Goal: Information Seeking & Learning: Learn about a topic

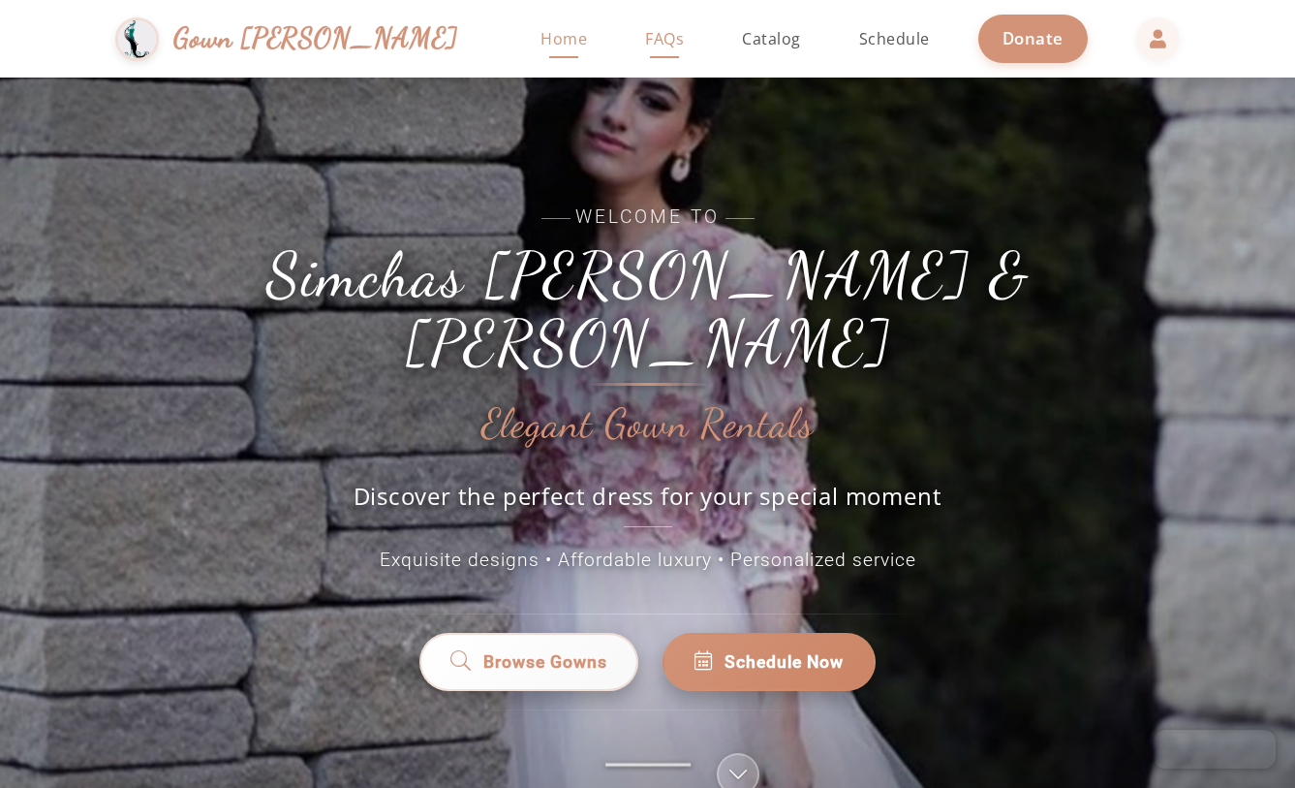
click at [645, 31] on span "FAQs" at bounding box center [664, 38] width 39 height 21
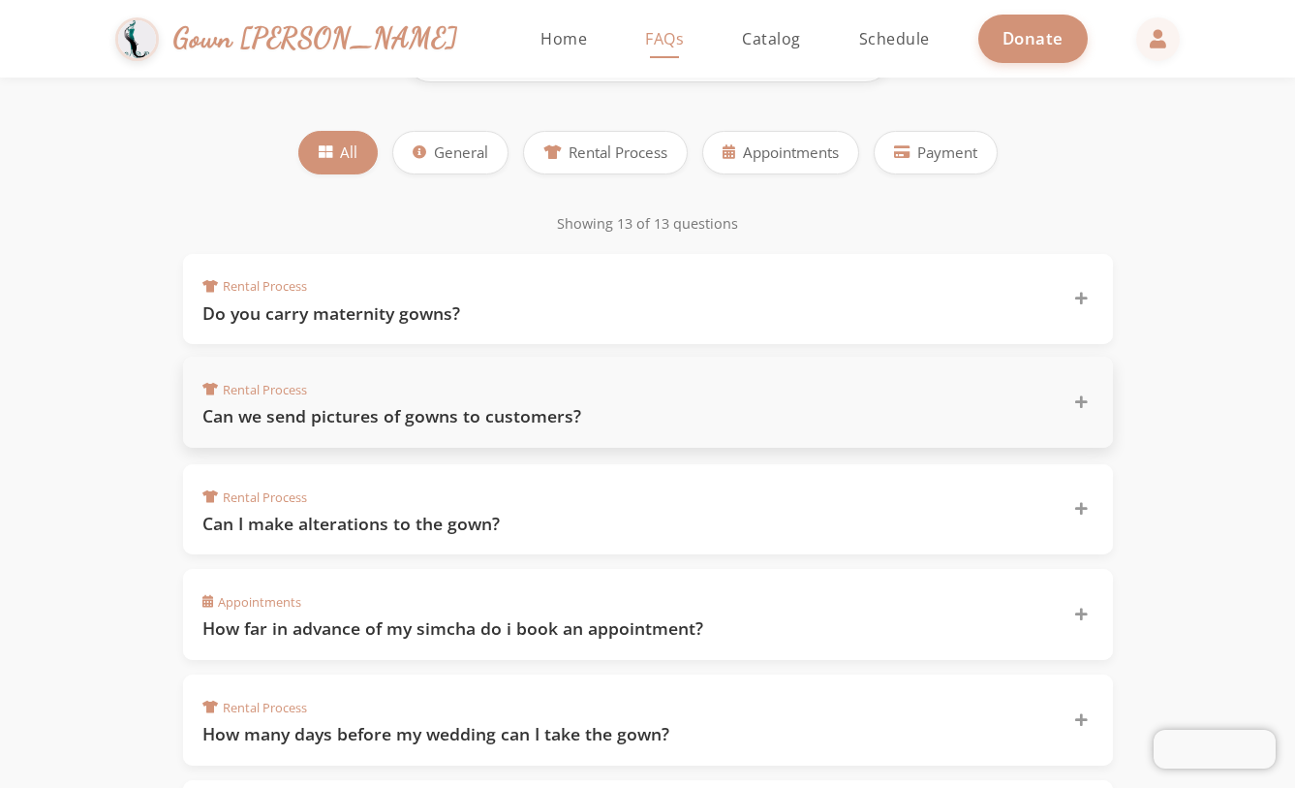
scroll to position [264, 0]
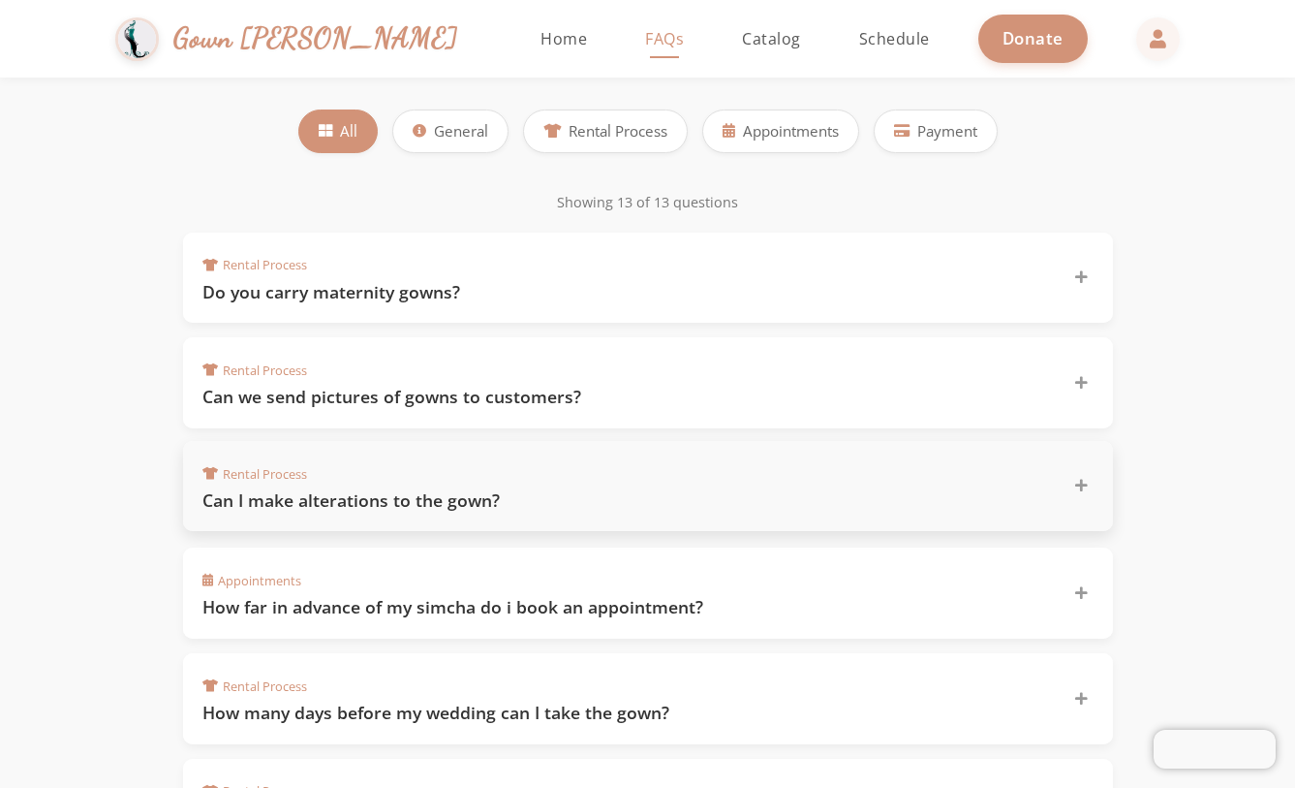
click at [532, 476] on div "Rental Process Can I make alterations to the gown?" at bounding box center [636, 486] width 868 height 52
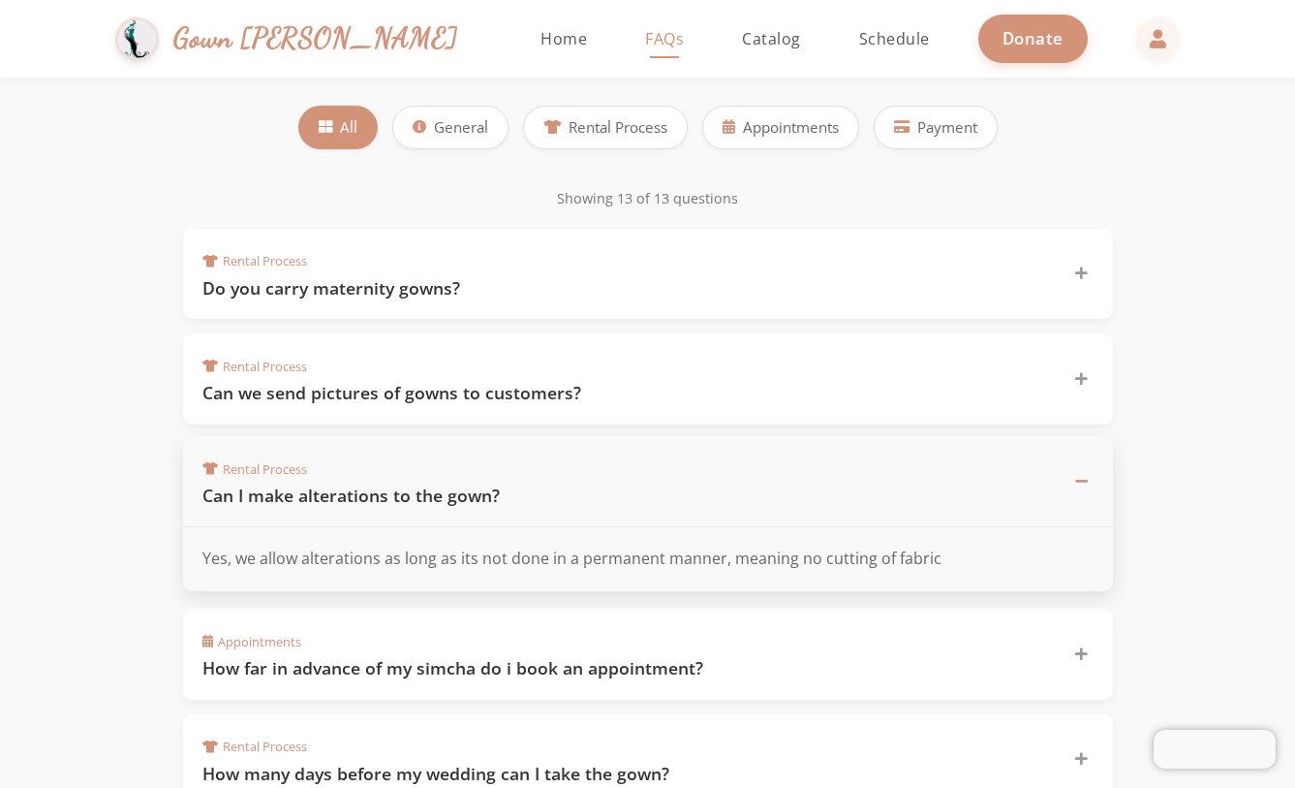
scroll to position [266, 0]
click at [532, 476] on div "Rental Process Can I make alterations to the gown?" at bounding box center [636, 482] width 868 height 52
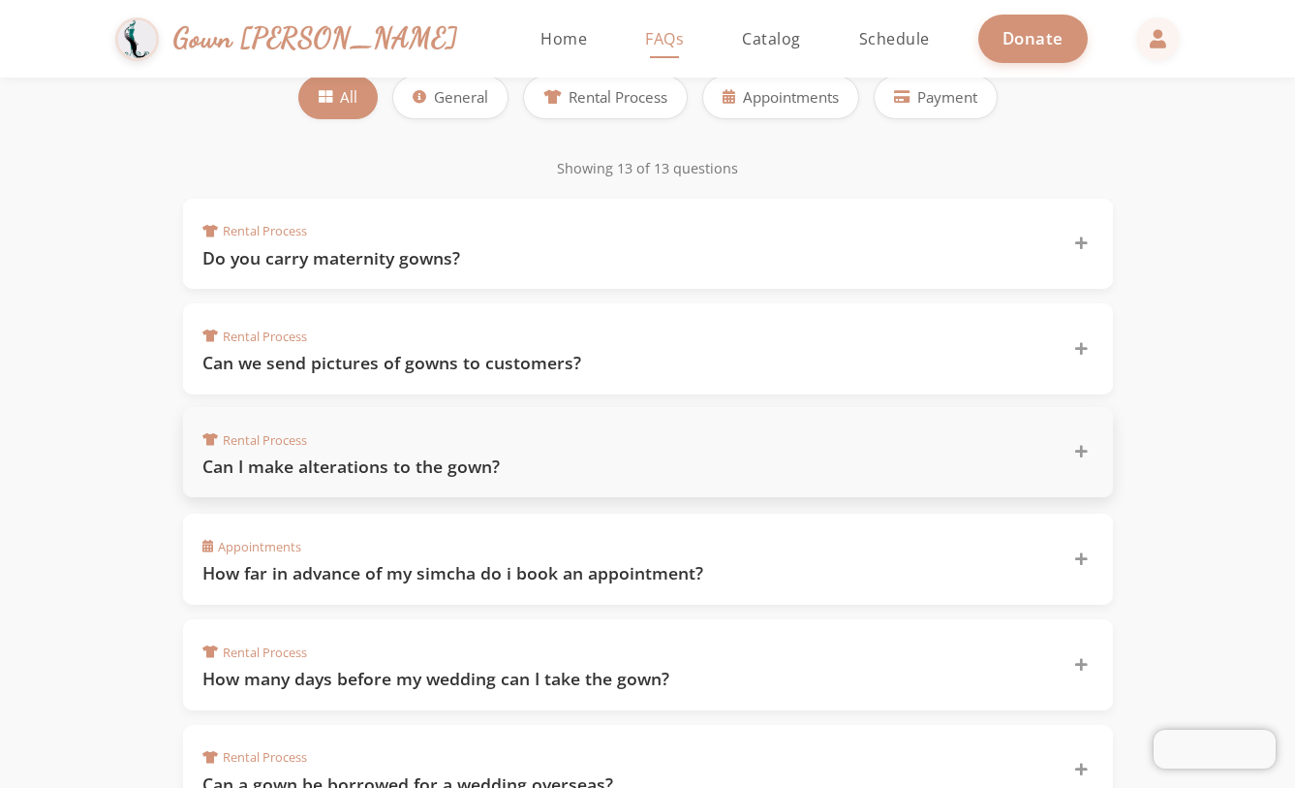
scroll to position [318, 0]
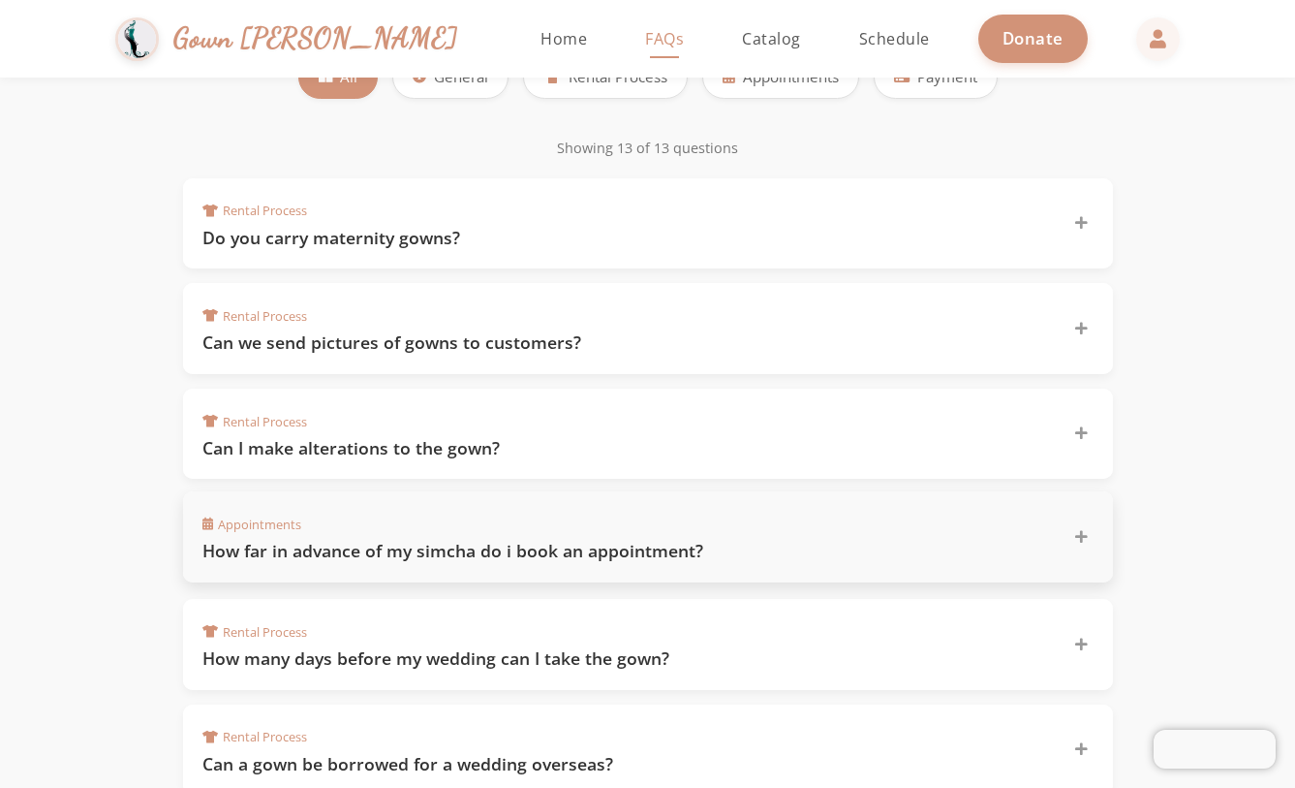
click at [540, 540] on h3 "How far in advance of my simcha do i book an appointment?" at bounding box center [626, 551] width 849 height 24
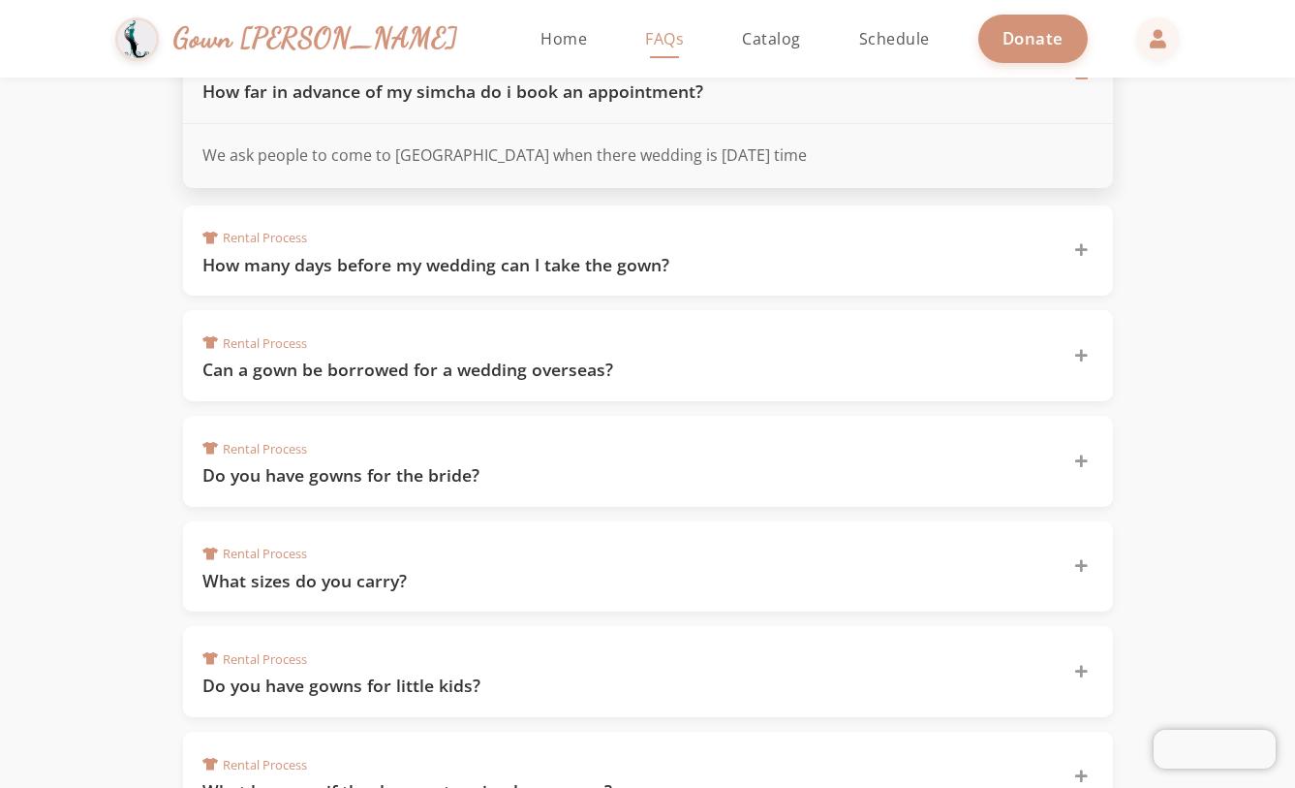
scroll to position [804, 0]
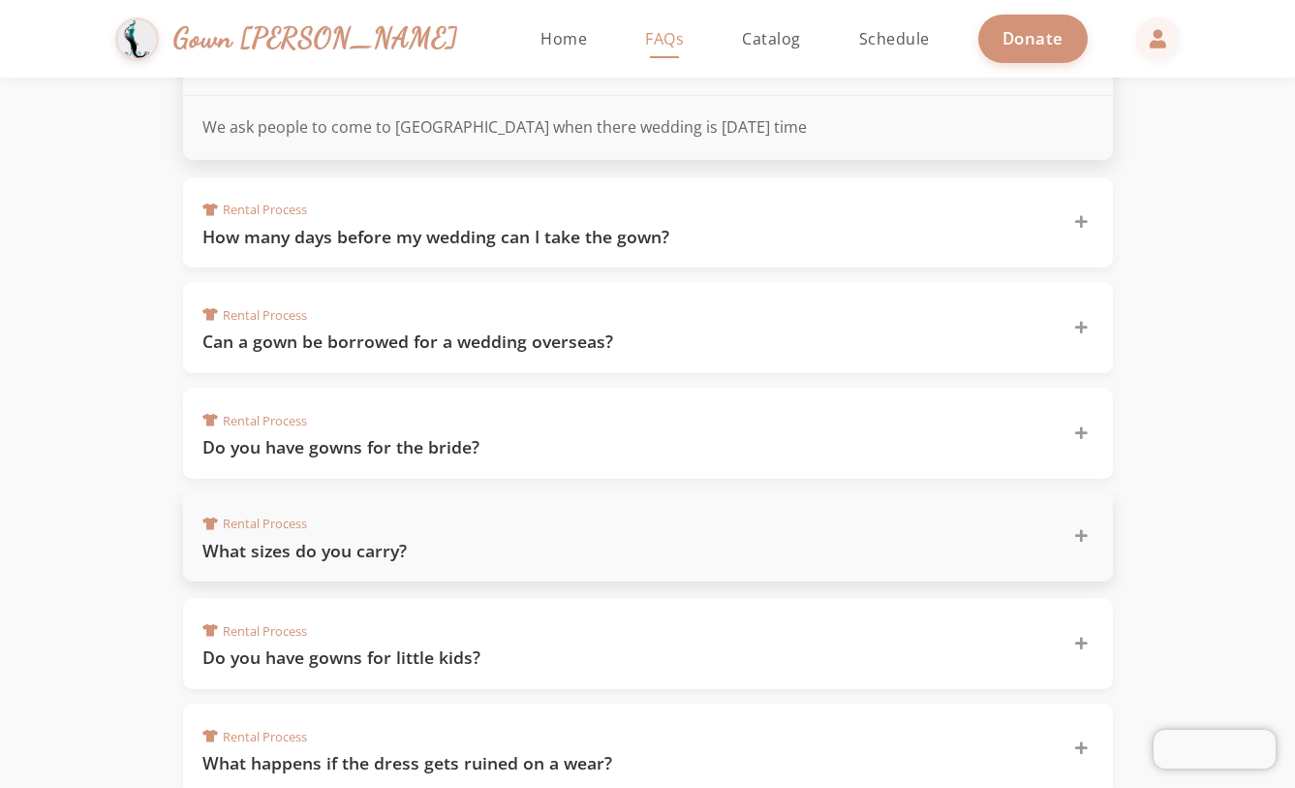
click at [545, 550] on h3 "What sizes do you carry?" at bounding box center [626, 551] width 849 height 24
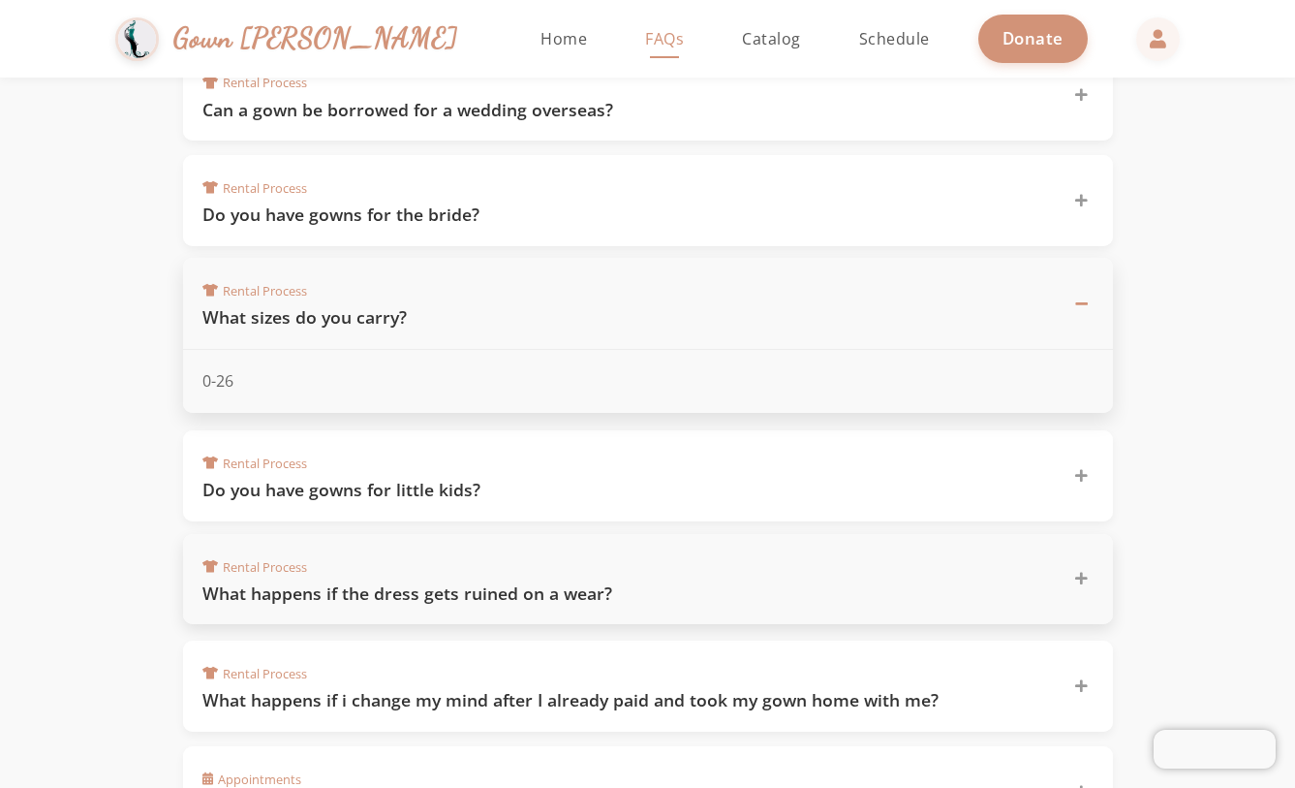
scroll to position [0, 0]
click at [542, 588] on h3 "What happens if the dress gets ruined on a wear?" at bounding box center [626, 593] width 849 height 24
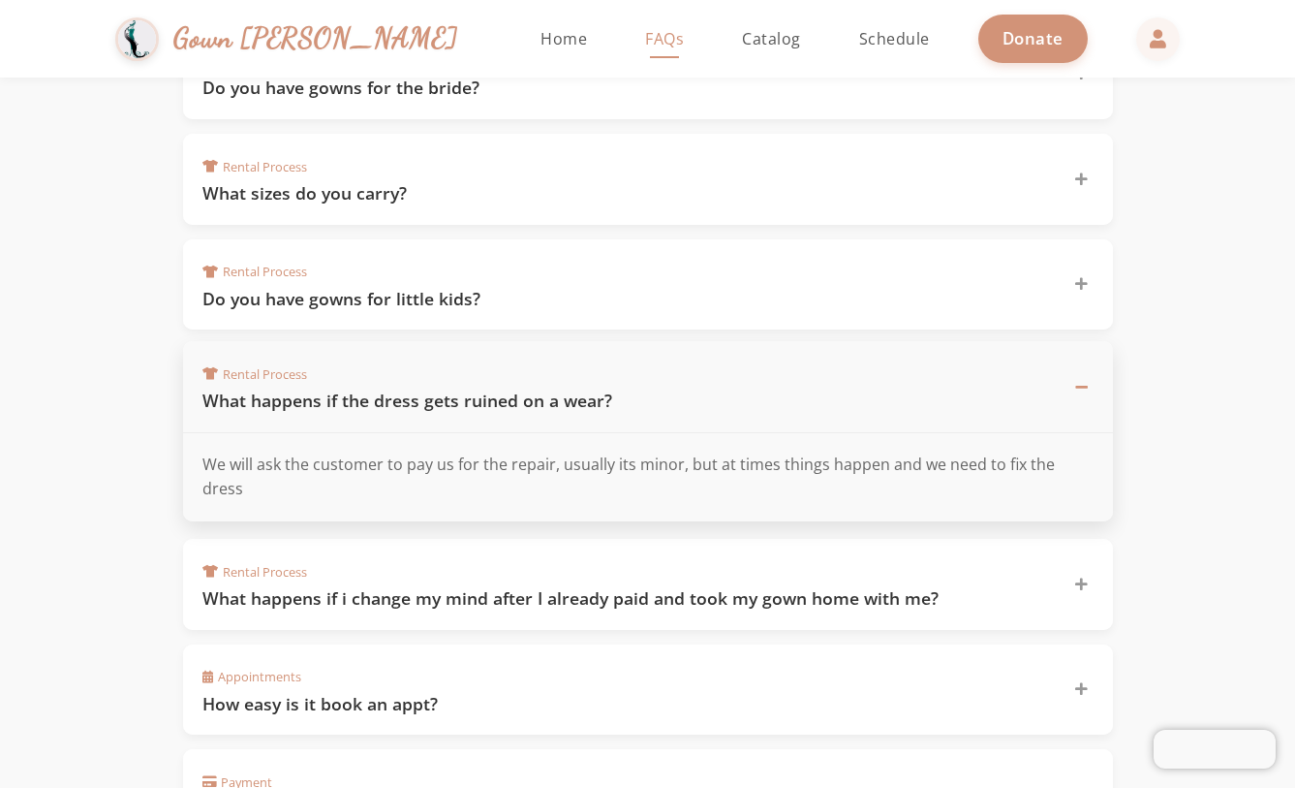
scroll to position [1117, 0]
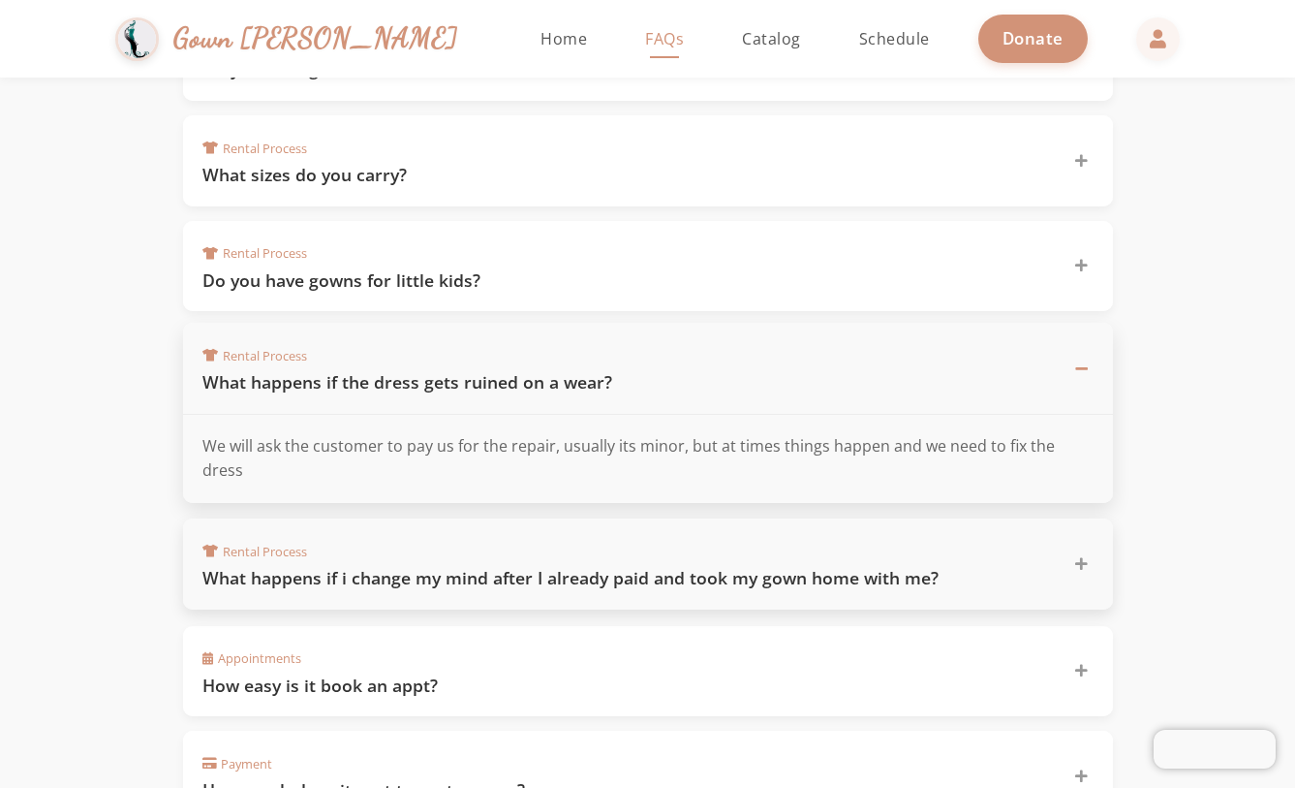
click at [554, 559] on div "Rental Process What happens if i change my mind after I already paid and took m…" at bounding box center [648, 563] width 930 height 91
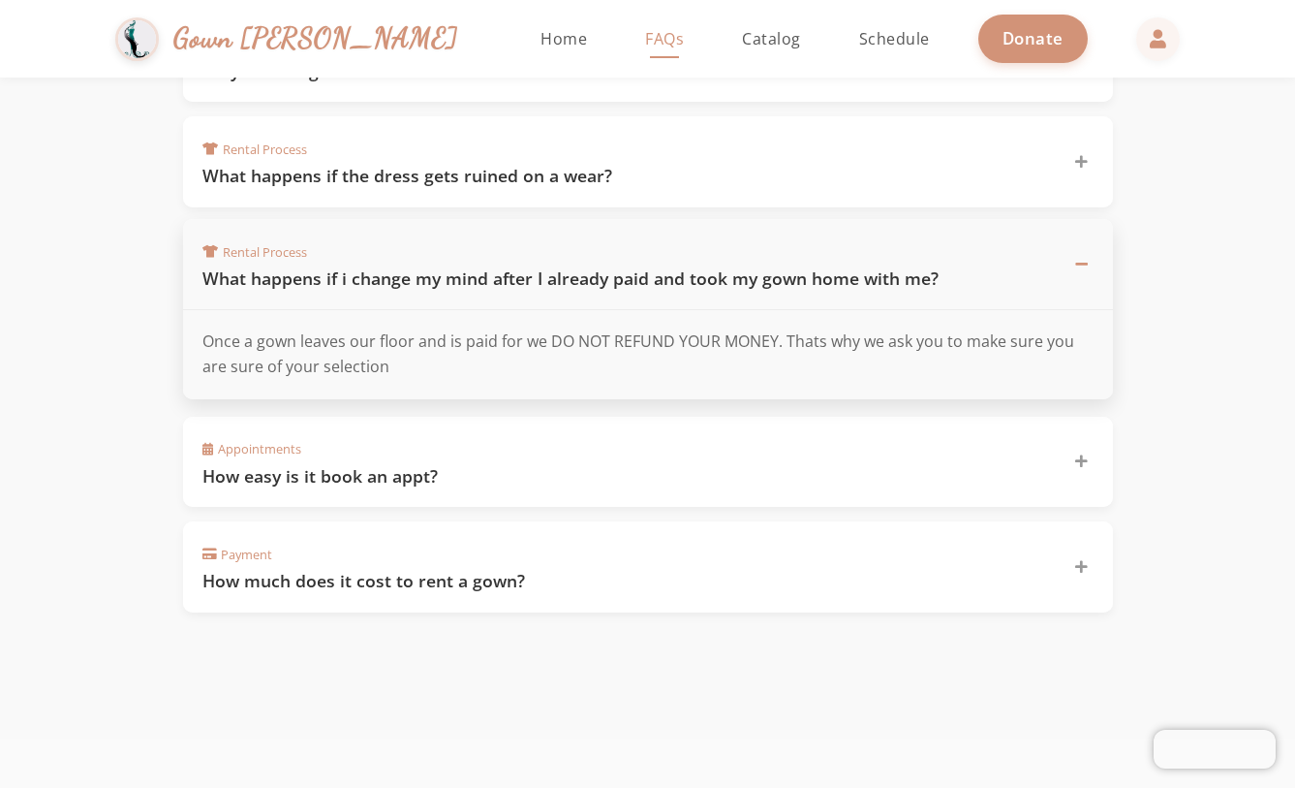
scroll to position [1330, 0]
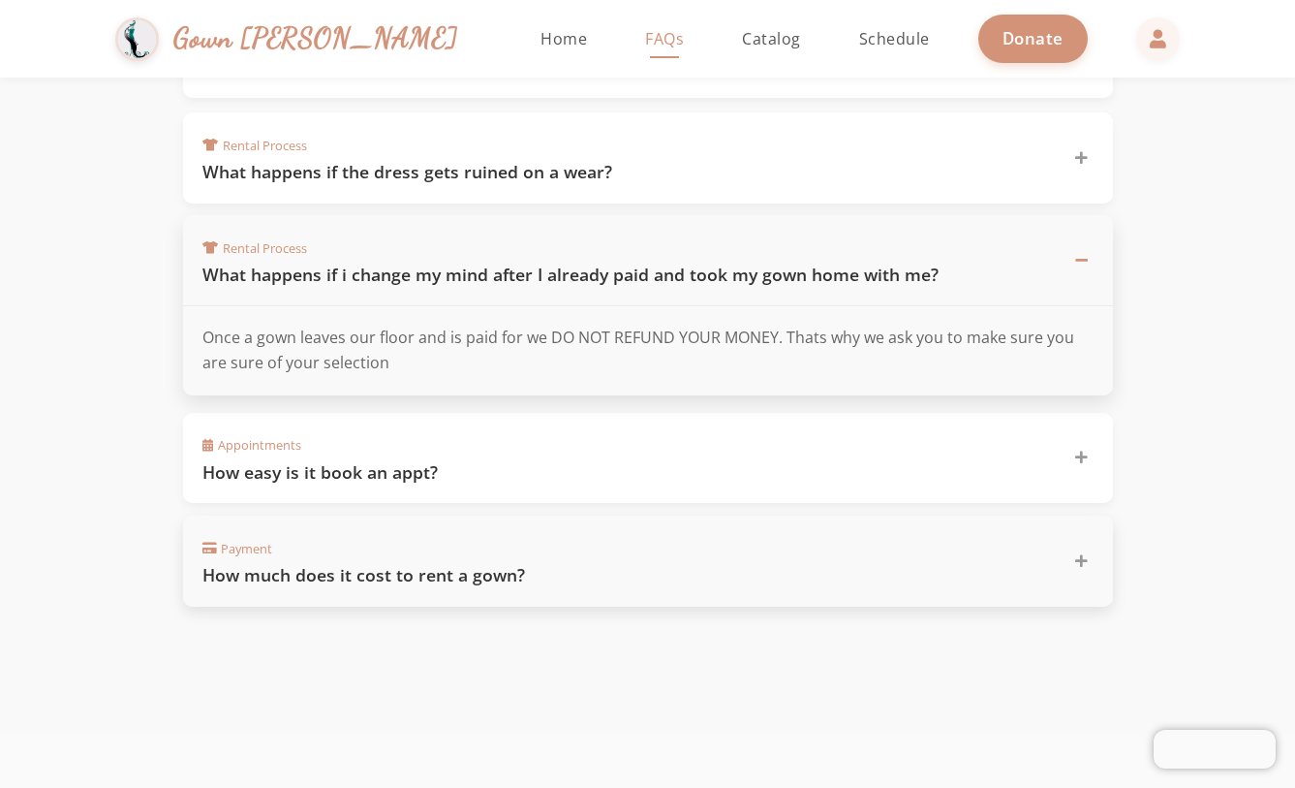
click at [549, 575] on h3 "How much does it cost to rent a gown?" at bounding box center [626, 575] width 849 height 24
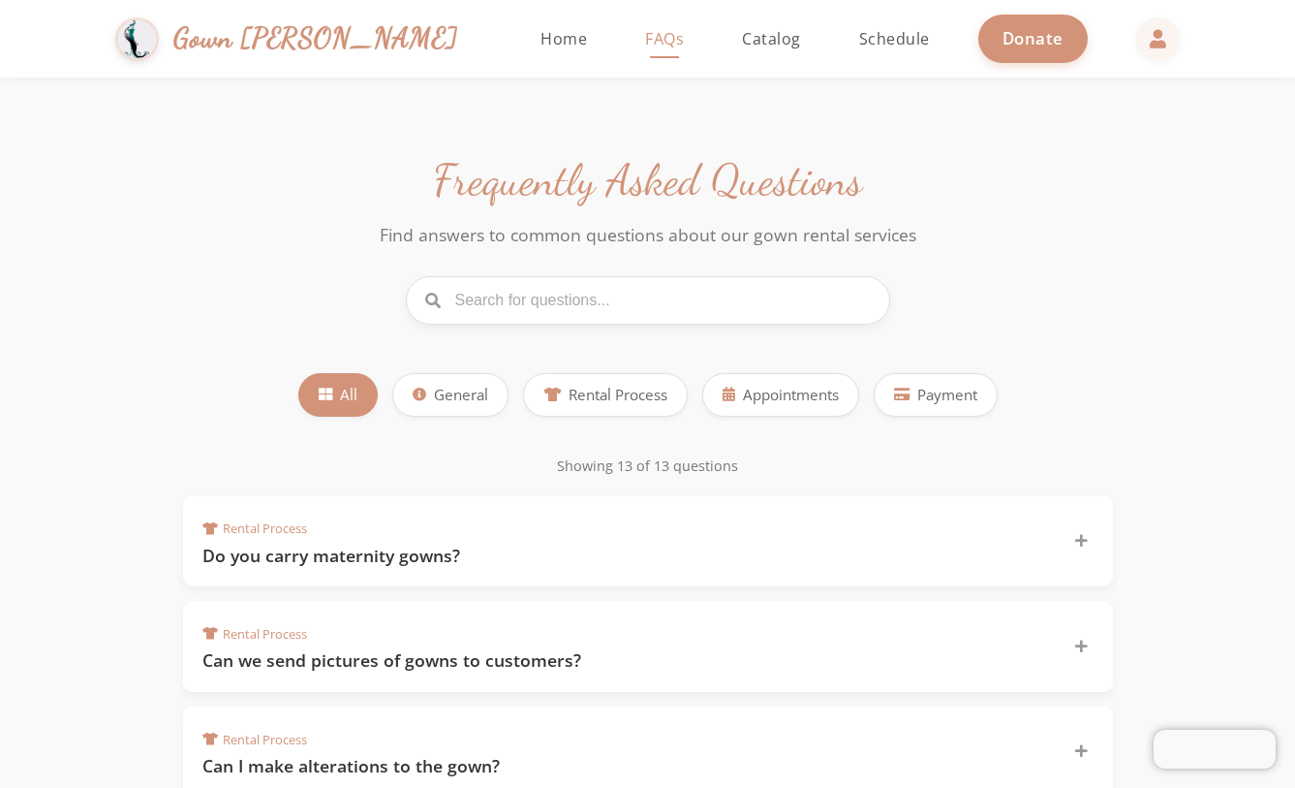
scroll to position [0, 0]
click at [521, 61] on link "Home" at bounding box center [563, 39] width 85 height 78
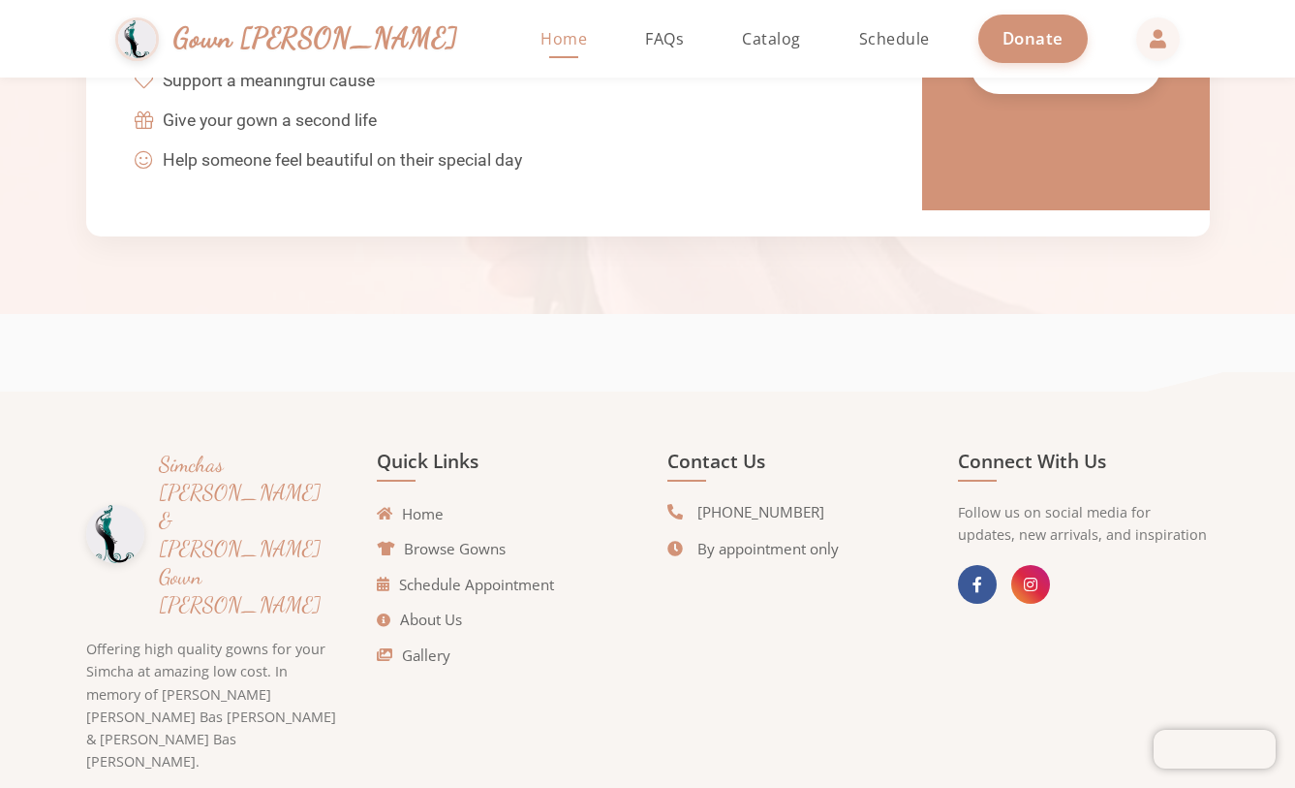
scroll to position [4380, 0]
click at [434, 609] on link "About Us" at bounding box center [424, 620] width 85 height 22
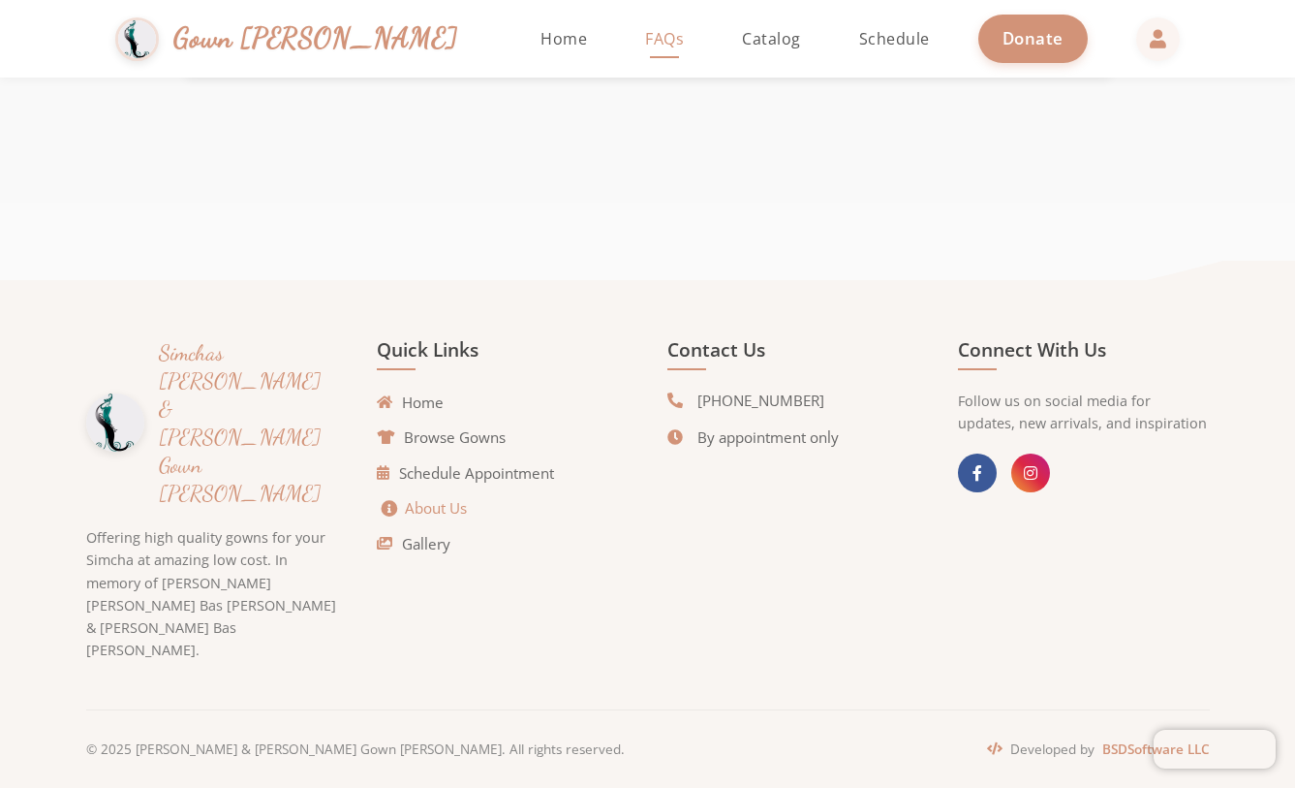
scroll to position [575, 0]
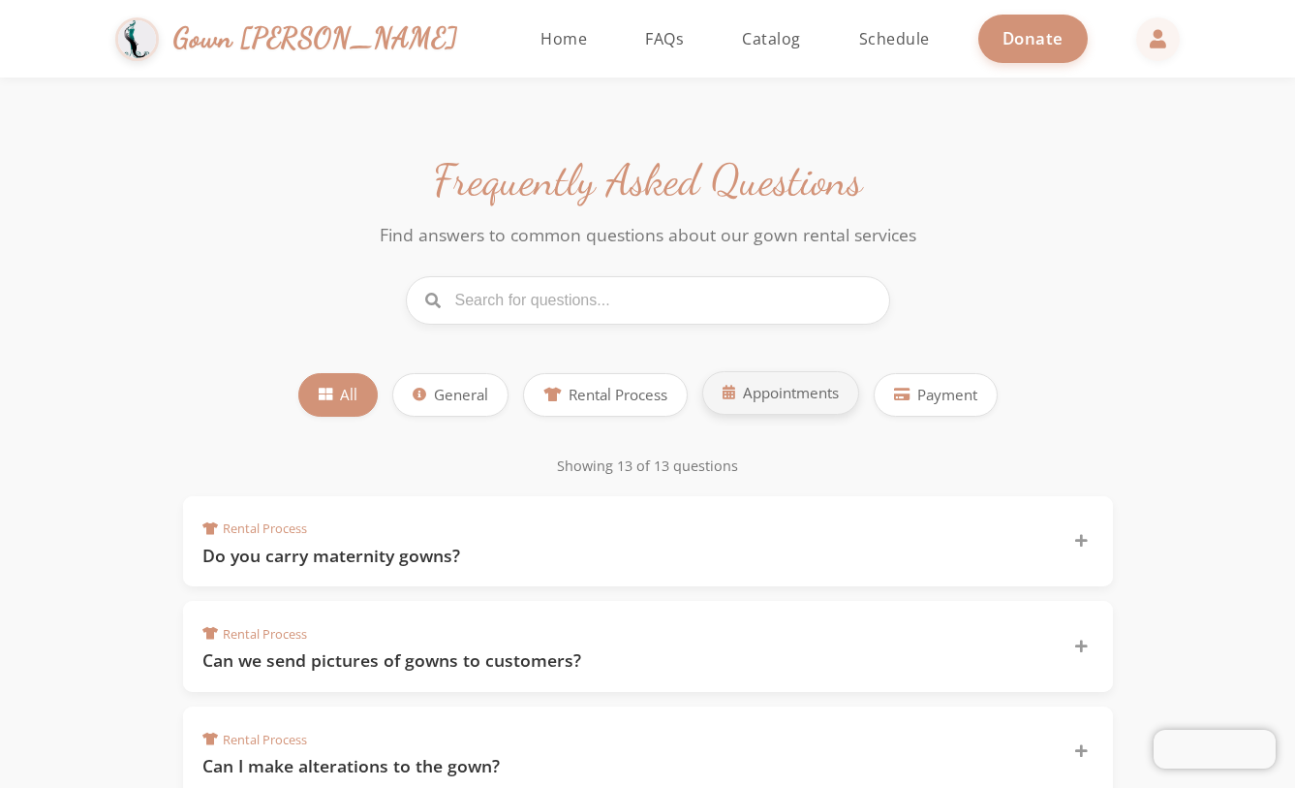
click at [770, 386] on span "Appointments" at bounding box center [791, 393] width 96 height 22
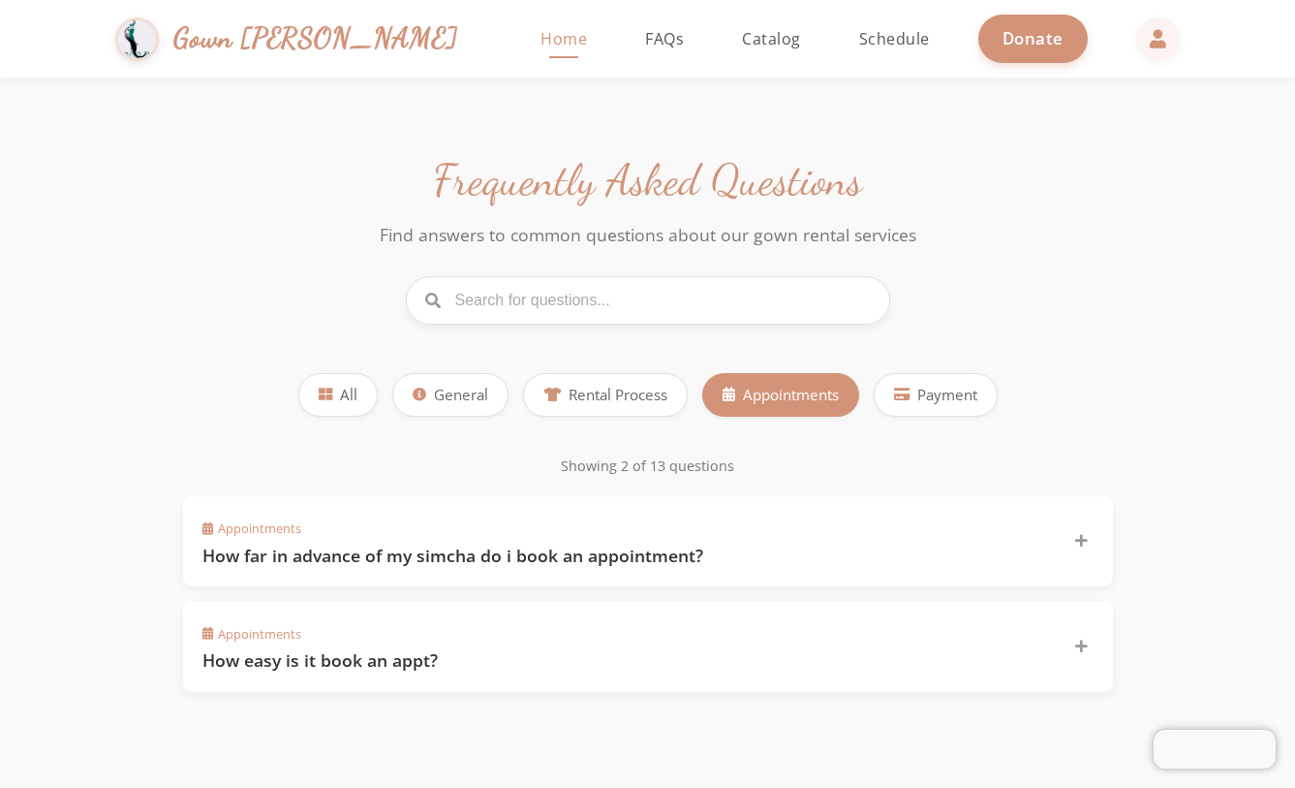
click at [541, 41] on span "Home" at bounding box center [564, 38] width 47 height 21
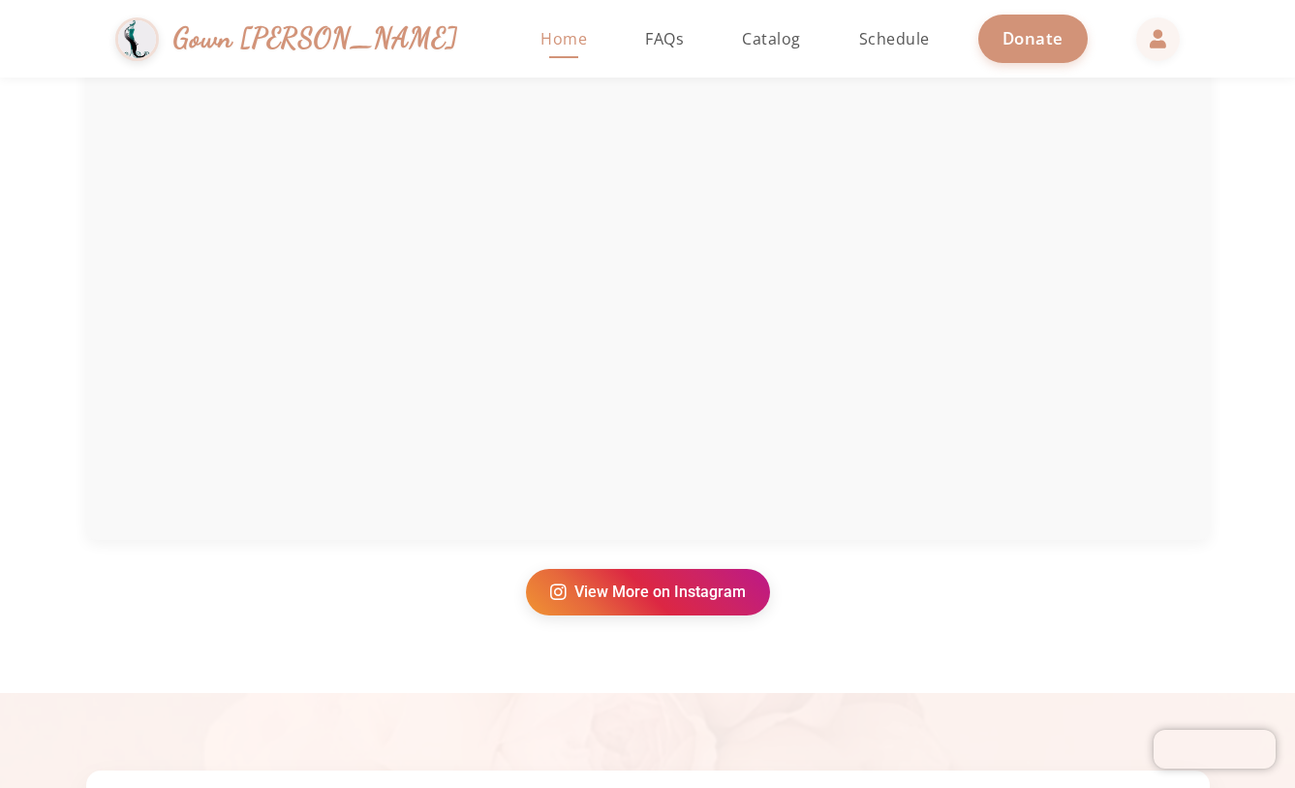
scroll to position [3506, 0]
click at [679, 580] on link "View More on Instagram" at bounding box center [648, 588] width 244 height 47
